Goal: Check status: Check status

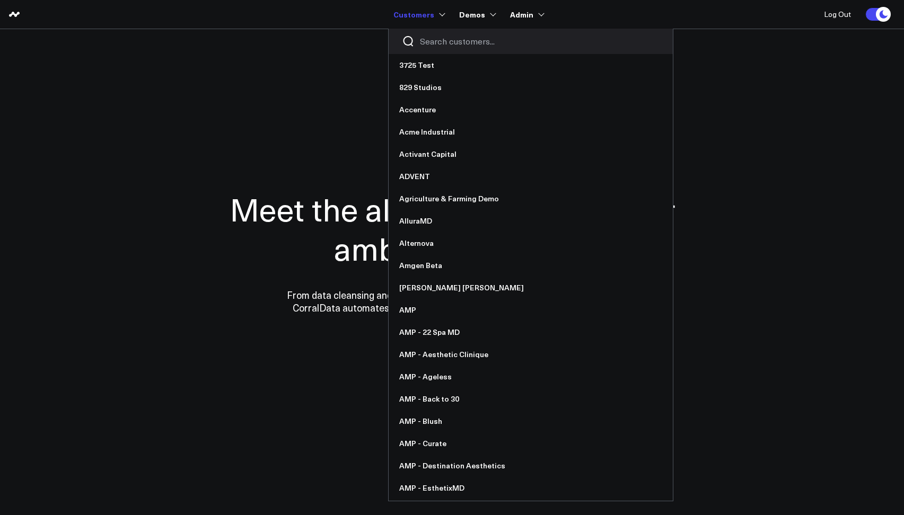
click at [444, 41] on input "Search customers input" at bounding box center [540, 42] width 240 height 12
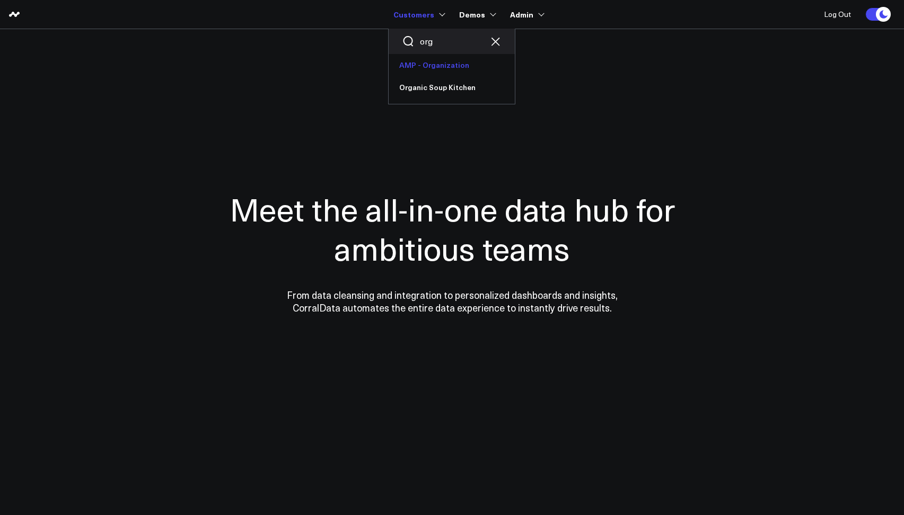
type input "org"
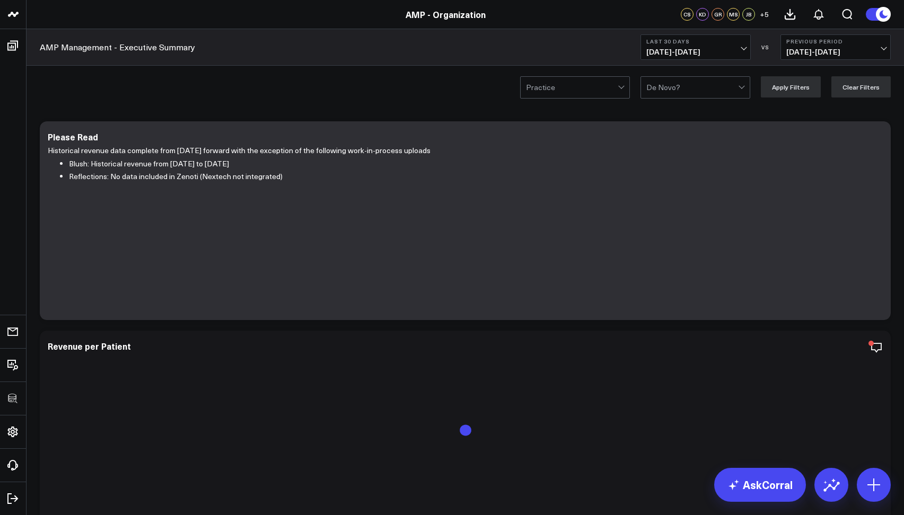
click at [689, 57] on button "Last 30 Days 08/28/25 - 09/26/25" at bounding box center [695, 46] width 110 height 25
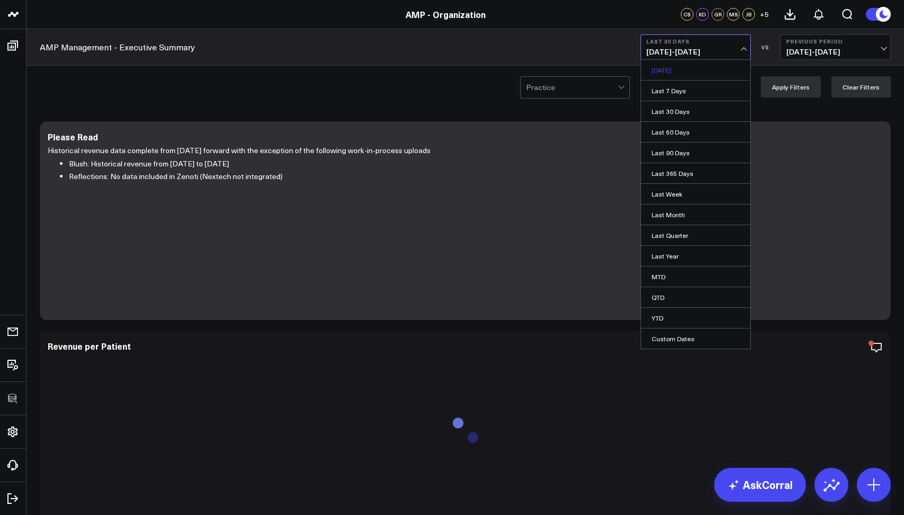
click at [674, 75] on link "[DATE]" at bounding box center [695, 70] width 109 height 20
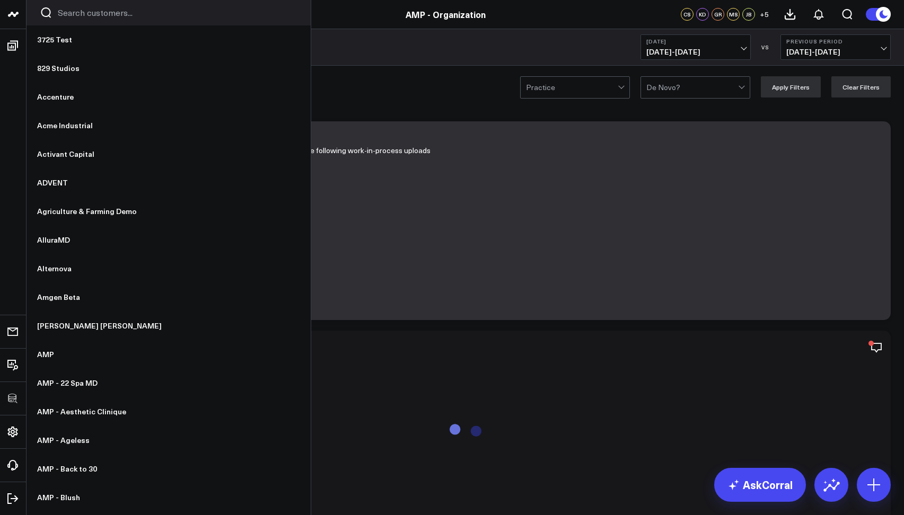
click at [72, 13] on input "Search customers input" at bounding box center [178, 13] width 240 height 12
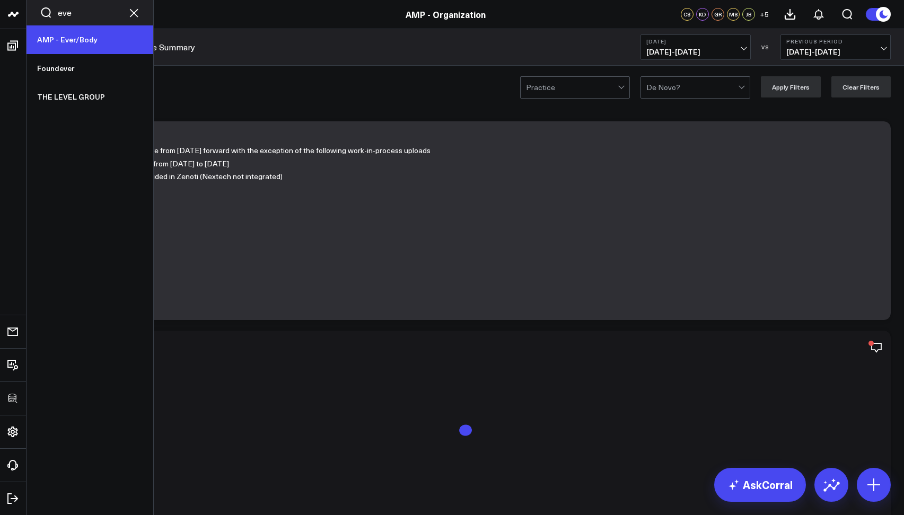
type input "eve"
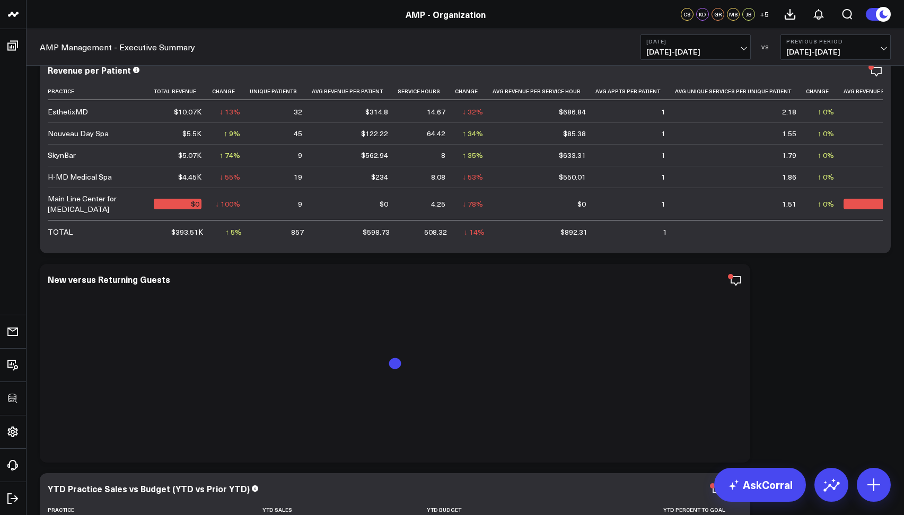
scroll to position [276, 0]
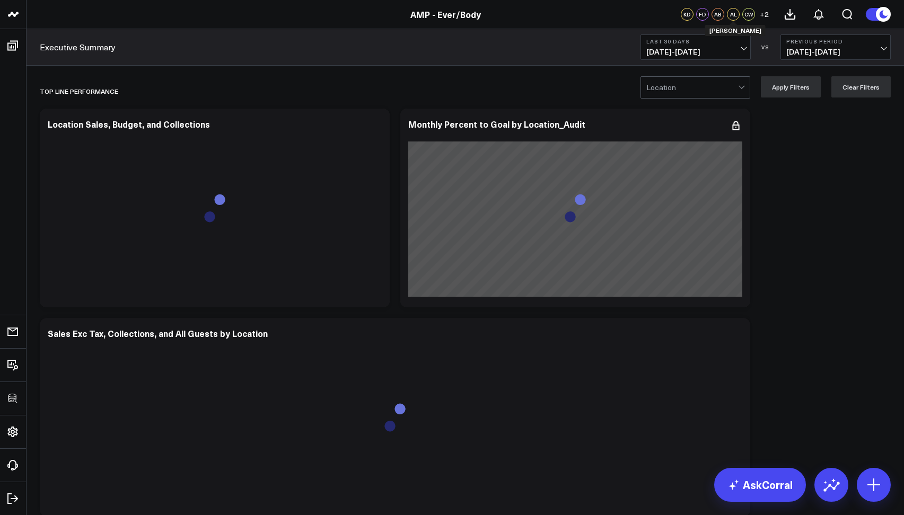
click at [650, 55] on span "08/28/25 - 09/26/25" at bounding box center [695, 52] width 99 height 8
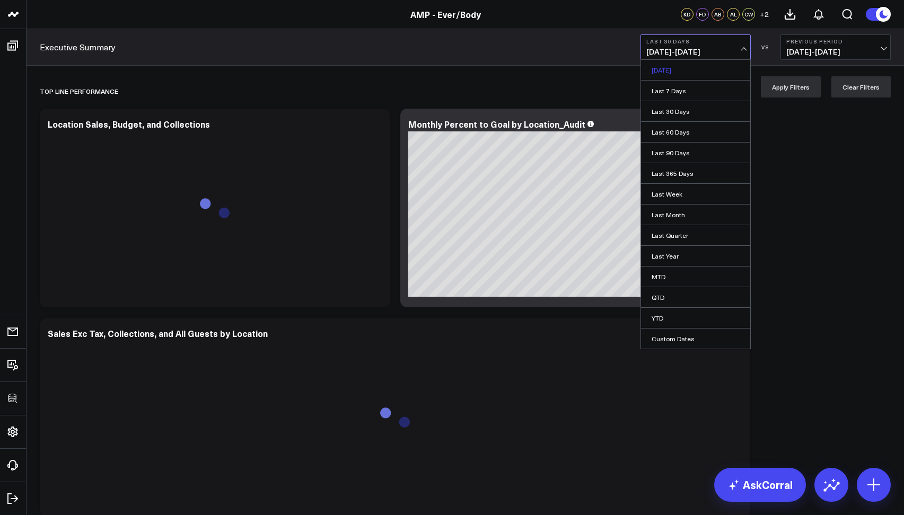
click at [661, 73] on link "[DATE]" at bounding box center [695, 70] width 109 height 20
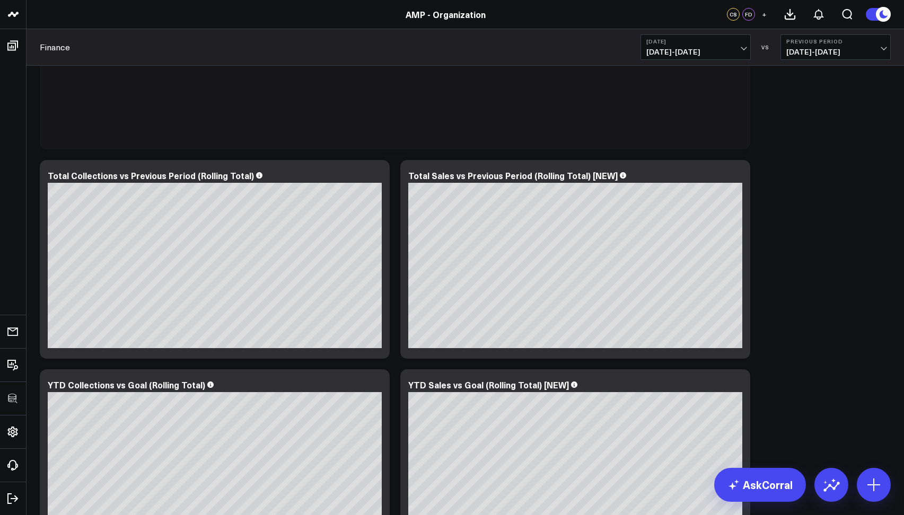
scroll to position [955, 0]
